Goal: Check status: Check status

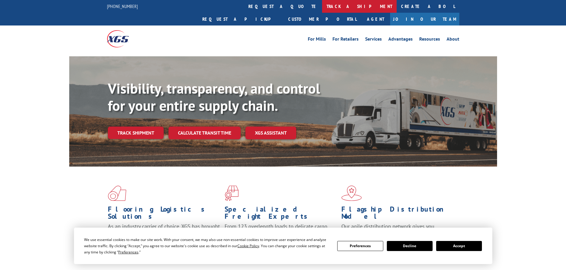
click at [322, 6] on link "track a shipment" at bounding box center [359, 6] width 75 height 13
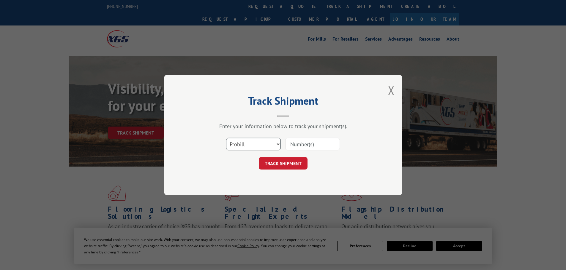
click at [256, 144] on select "Select category... Probill BOL PO" at bounding box center [253, 144] width 55 height 12
select select "bol"
click at [226, 138] on select "Select category... Probill BOL PO" at bounding box center [253, 144] width 55 height 12
click at [297, 143] on input at bounding box center [312, 144] width 55 height 12
type input "6027593"
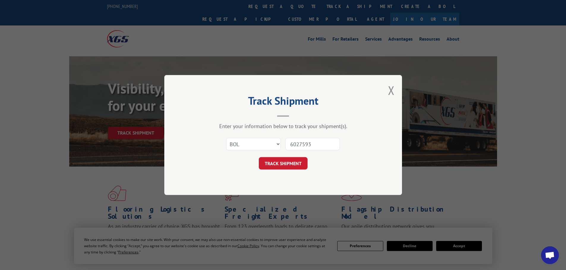
click at [259, 157] on button "TRACK SHIPMENT" at bounding box center [283, 163] width 49 height 12
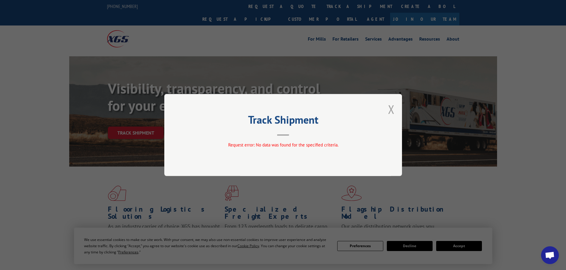
click at [390, 109] on button "Close modal" at bounding box center [391, 110] width 7 height 16
